Goal: Information Seeking & Learning: Find specific fact

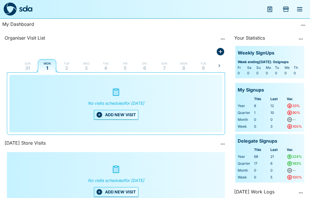
click at [300, 8] on icon "menu" at bounding box center [300, 9] width 5 height 4
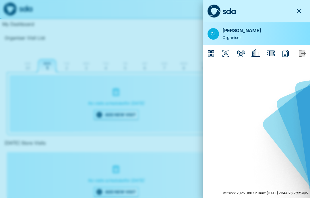
click at [256, 54] on icon "Employers" at bounding box center [256, 52] width 9 height 7
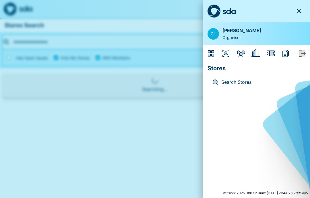
click at [244, 81] on p "Search Stores" at bounding box center [262, 82] width 80 height 7
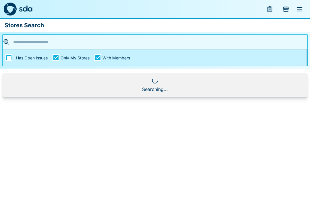
click at [35, 44] on input "text" at bounding box center [153, 42] width 283 height 9
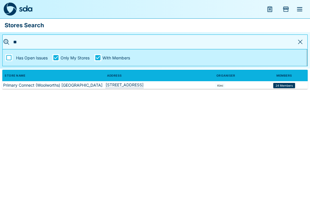
type input "*"
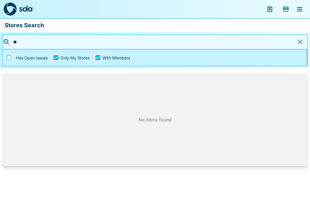
type input "*"
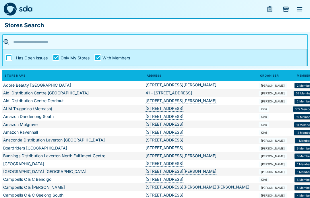
click at [35, 40] on input "text" at bounding box center [153, 42] width 283 height 9
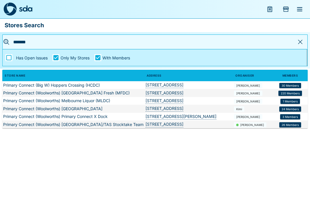
type input "*******"
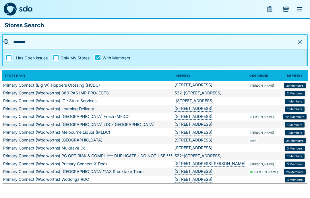
click at [51, 180] on td "Primary Connect (Woolworths) Wodonga RDC" at bounding box center [87, 180] width 171 height 8
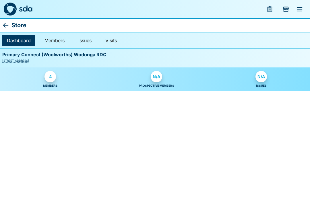
click at [49, 75] on div "4" at bounding box center [50, 76] width 11 height 11
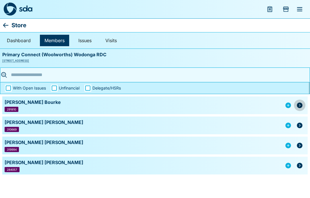
click at [300, 108] on icon "button" at bounding box center [300, 105] width 7 height 7
click at [301, 146] on icon "button" at bounding box center [300, 146] width 6 height 6
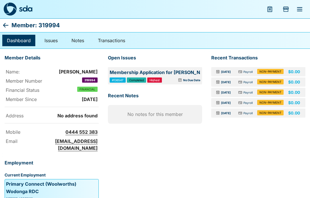
click at [5, 25] on icon at bounding box center [5, 25] width 7 height 7
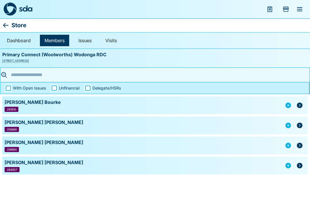
click at [300, 108] on icon "button" at bounding box center [300, 105] width 7 height 7
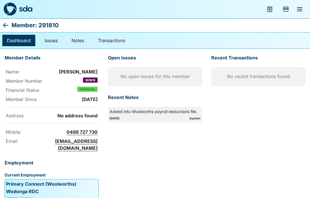
click at [8, 25] on icon at bounding box center [5, 25] width 5 height 5
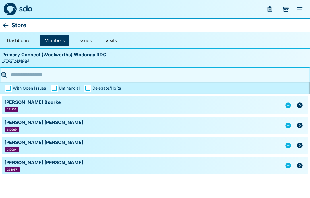
click at [301, 127] on icon "button" at bounding box center [300, 126] width 6 height 6
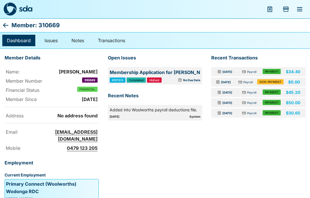
click at [4, 26] on icon at bounding box center [5, 25] width 7 height 7
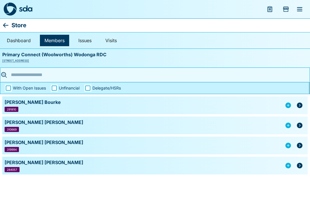
click at [5, 26] on icon at bounding box center [5, 25] width 5 height 5
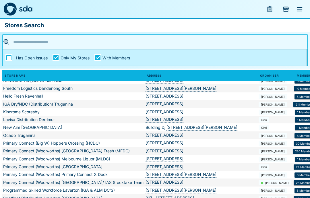
scroll to position [224, 0]
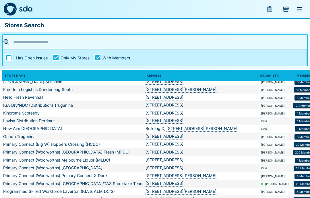
click at [298, 161] on span "1 Members" at bounding box center [305, 160] width 15 height 3
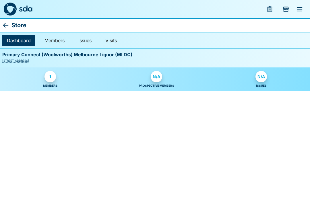
click at [50, 80] on div "1" at bounding box center [50, 76] width 11 height 11
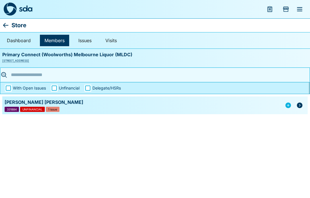
click at [302, 109] on button "button" at bounding box center [299, 105] width 11 height 11
